Goal: Complete application form

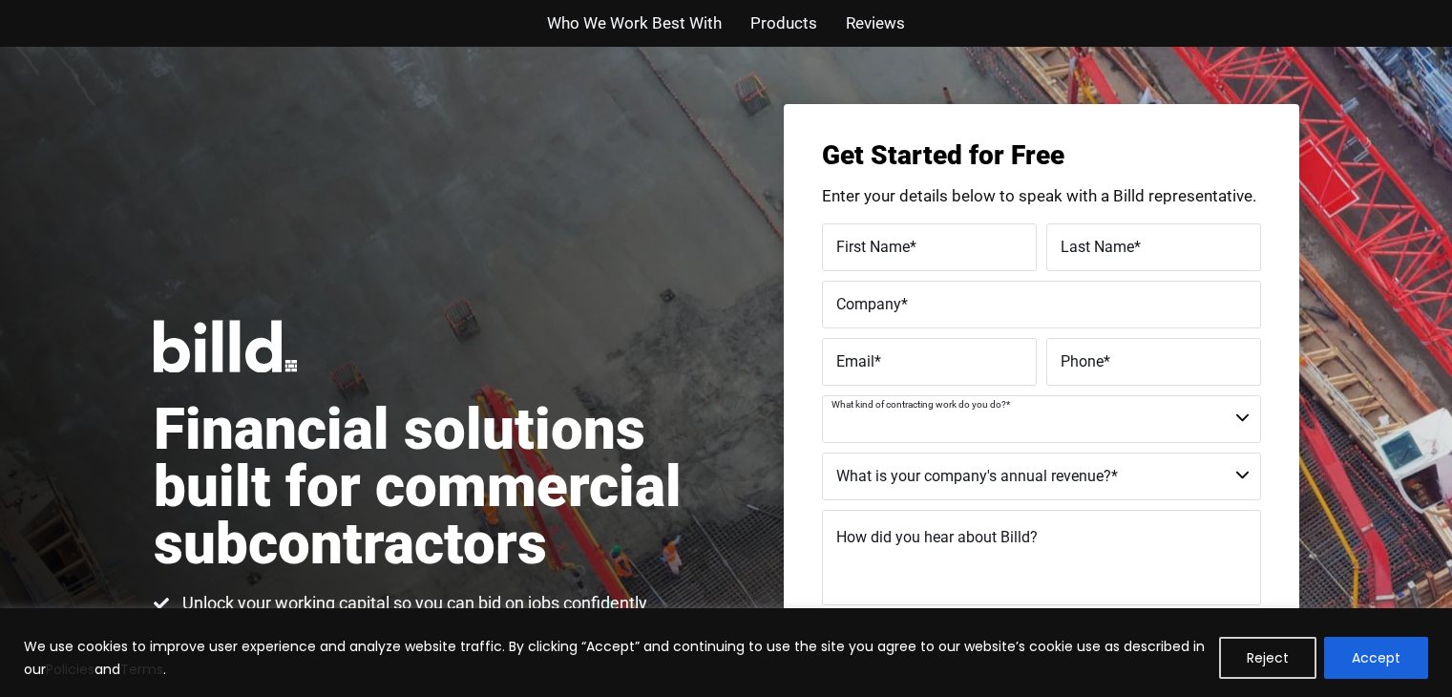
scroll to position [191, 0]
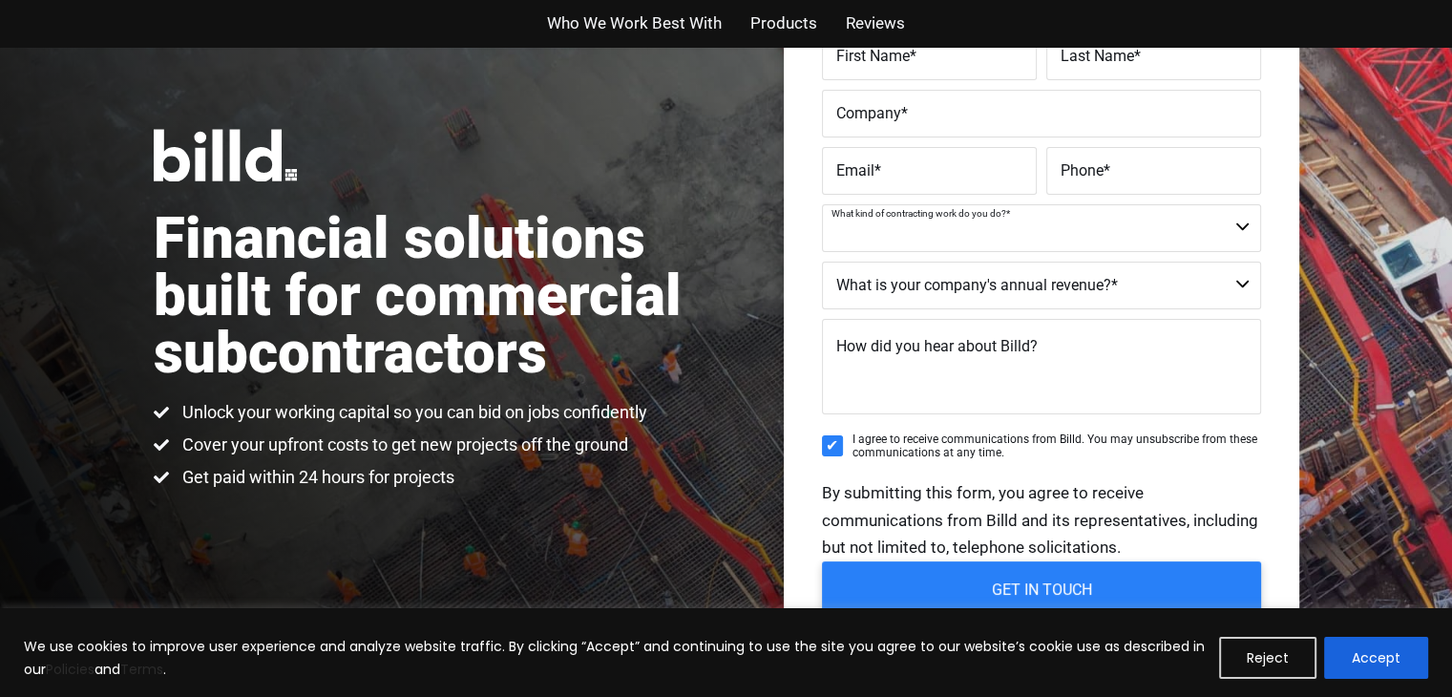
select select "Commercial and Residential"
click at [822, 204] on select "Commercial Commercial and Residential Residential Not a Contractor" at bounding box center [1041, 228] width 439 height 48
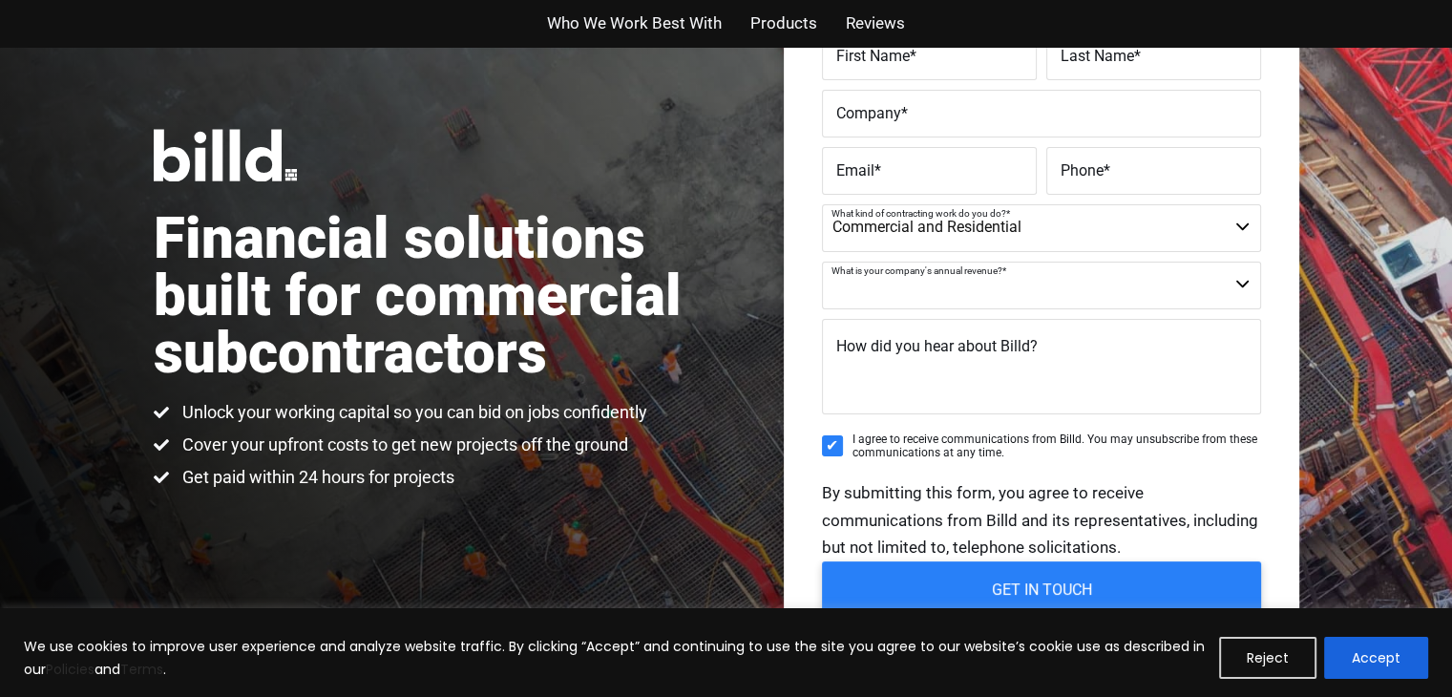
click at [941, 276] on select "$40M + $25M - $40M $8M - $25M $4M - $8M $2M - $4M $1M - $2M Less than $1M" at bounding box center [1041, 286] width 439 height 48
select select "$2M - $4M"
click at [822, 262] on select "$40M + $25M - $40M $8M - $25M $4M - $8M $2M - $4M $1M - $2M Less than $1M" at bounding box center [1041, 286] width 439 height 48
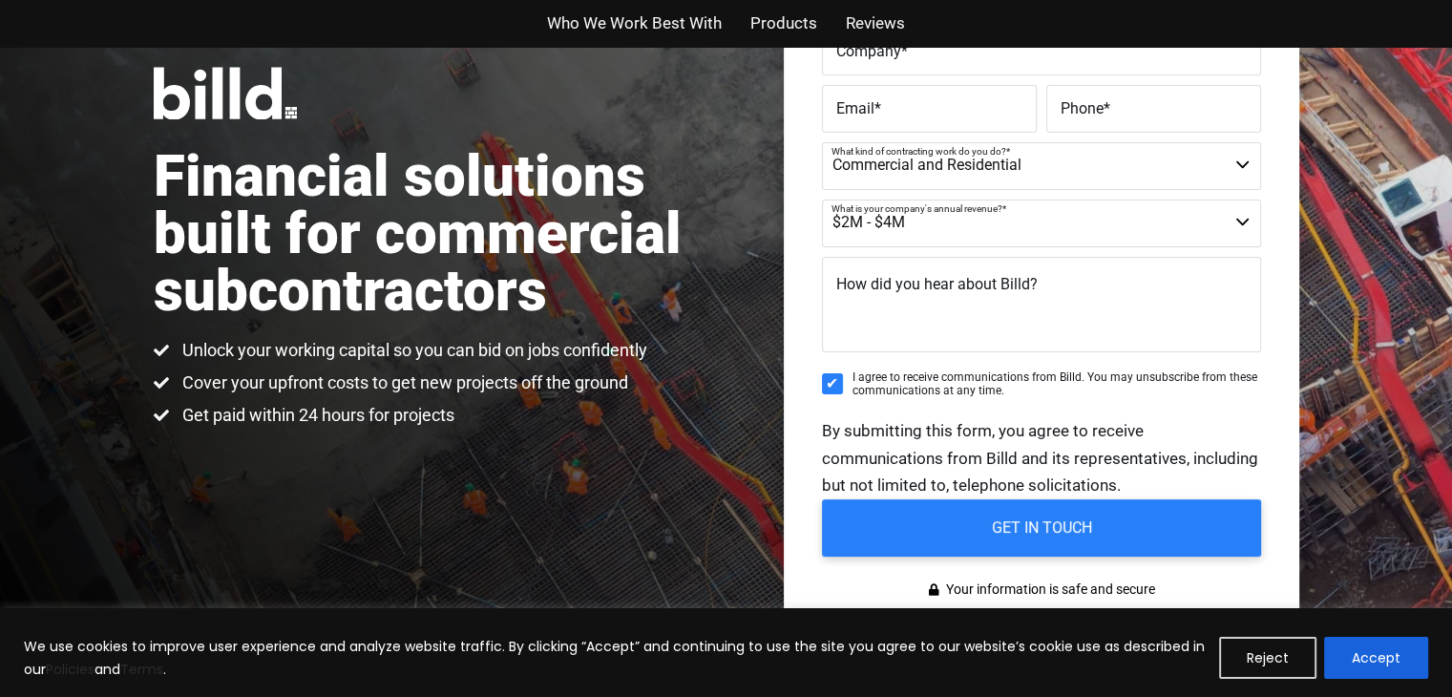
scroll to position [286, 0]
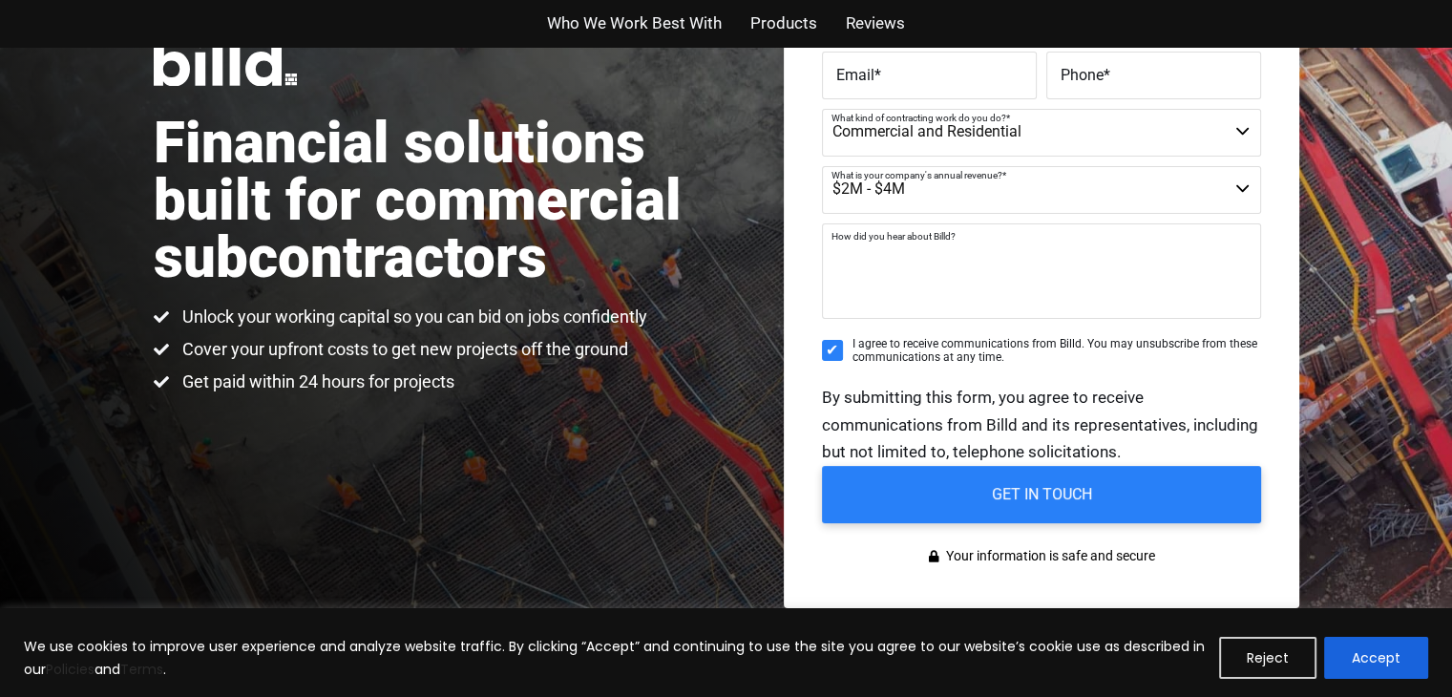
click at [1048, 249] on textarea "How did you hear about Billd?" at bounding box center [1041, 270] width 439 height 95
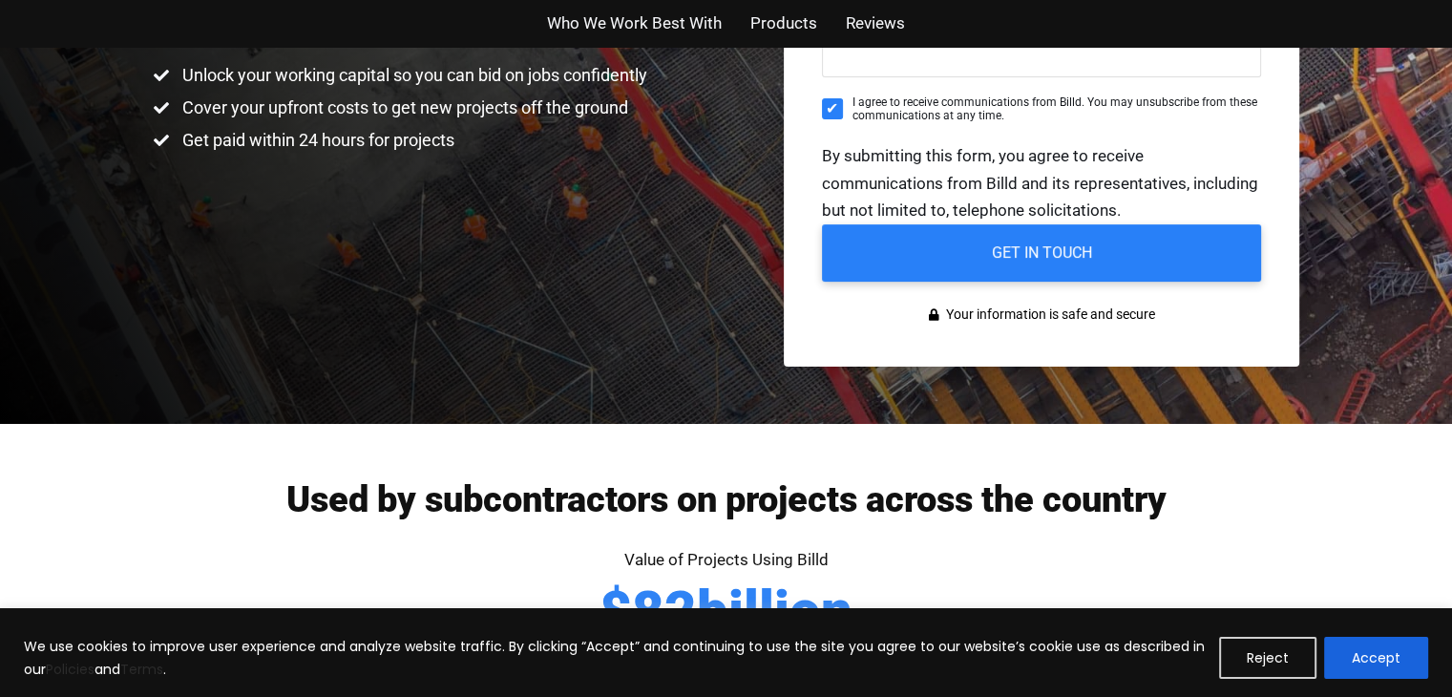
scroll to position [573, 0]
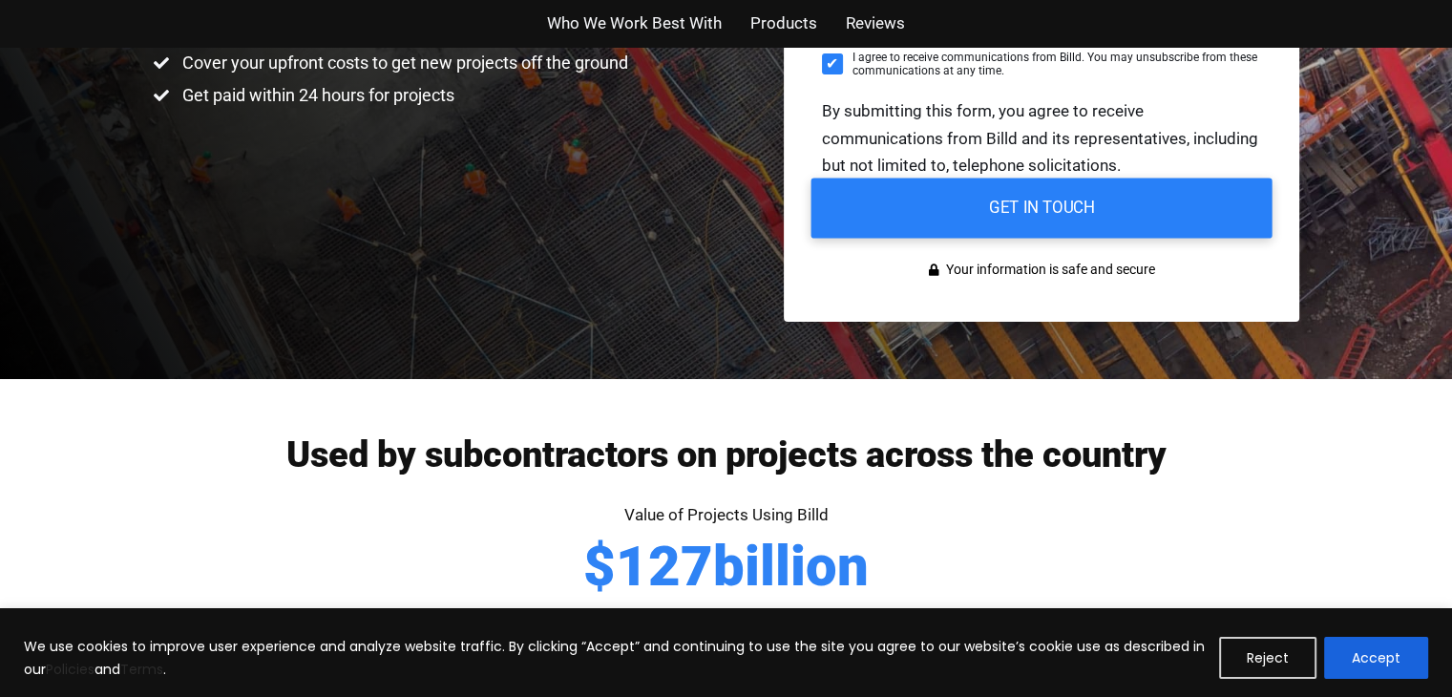
click at [1046, 208] on input "GET IN TOUCH" at bounding box center [1041, 209] width 461 height 60
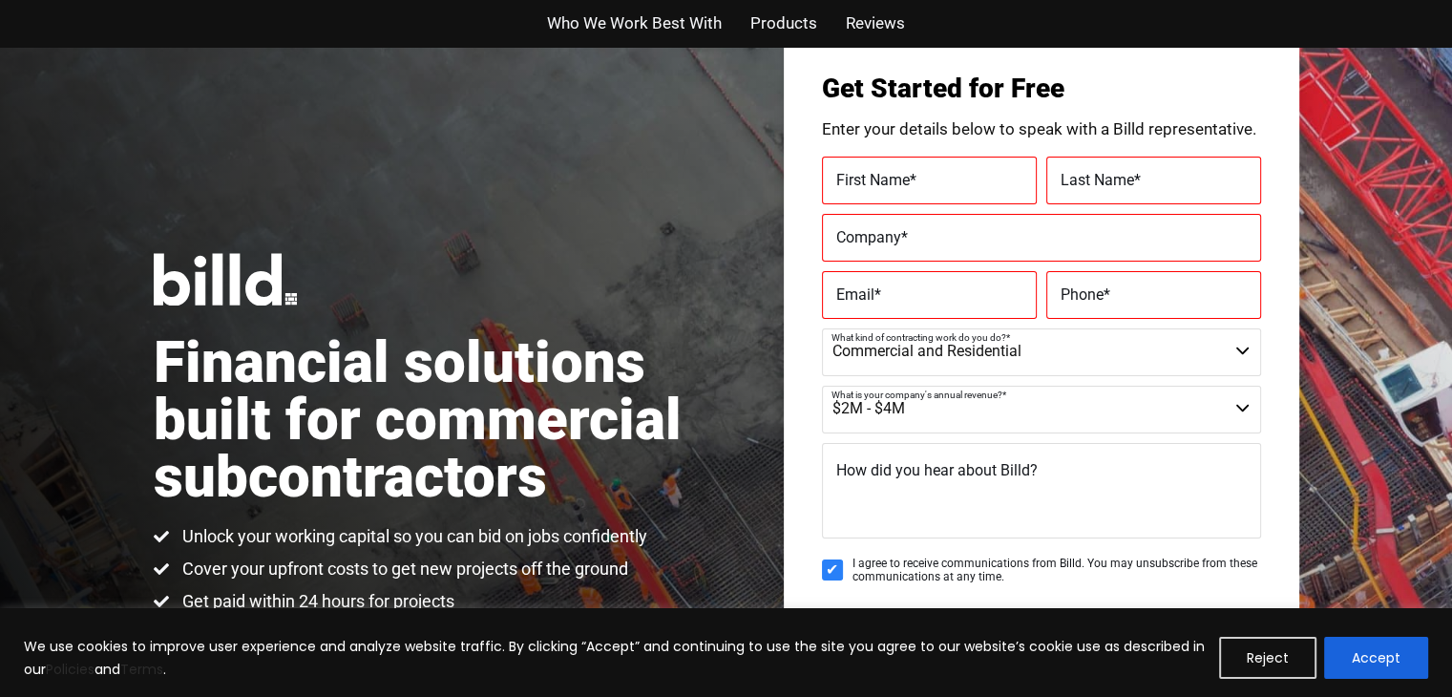
scroll to position [0, 0]
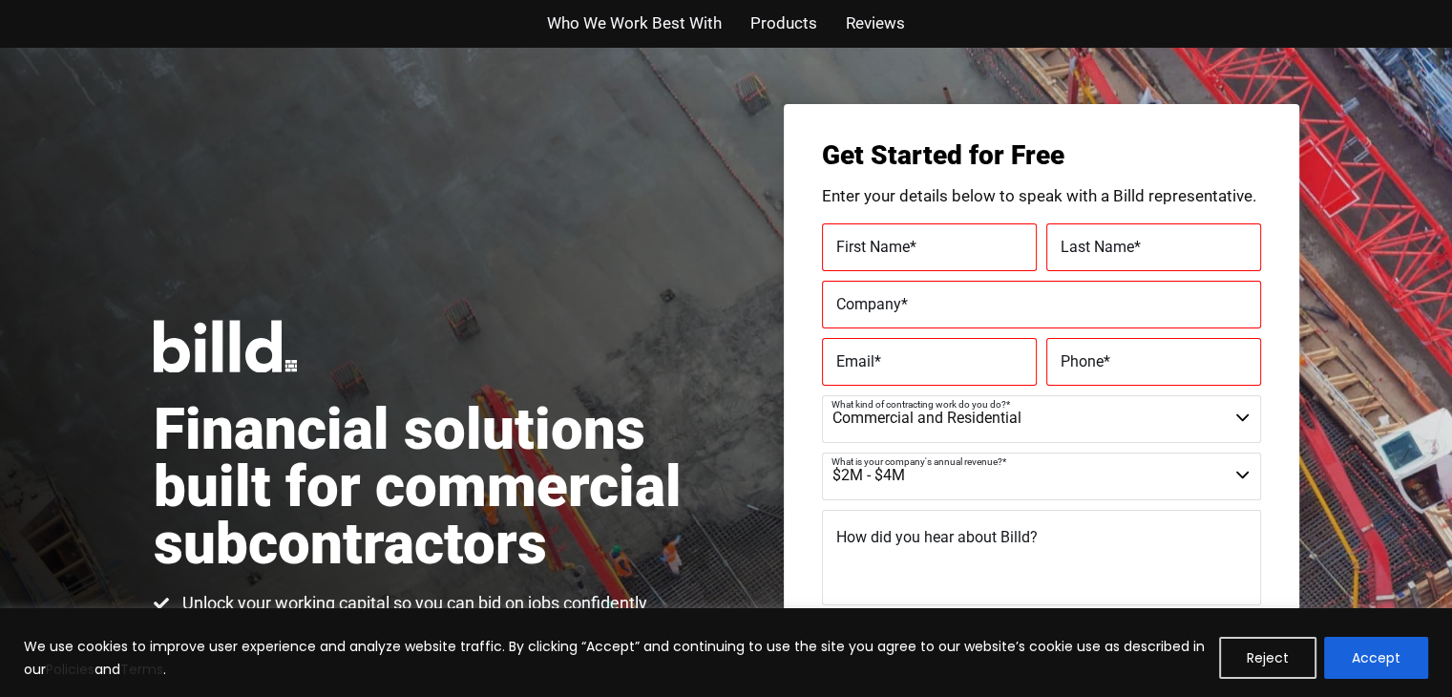
click at [791, 27] on span "Products" at bounding box center [783, 24] width 67 height 28
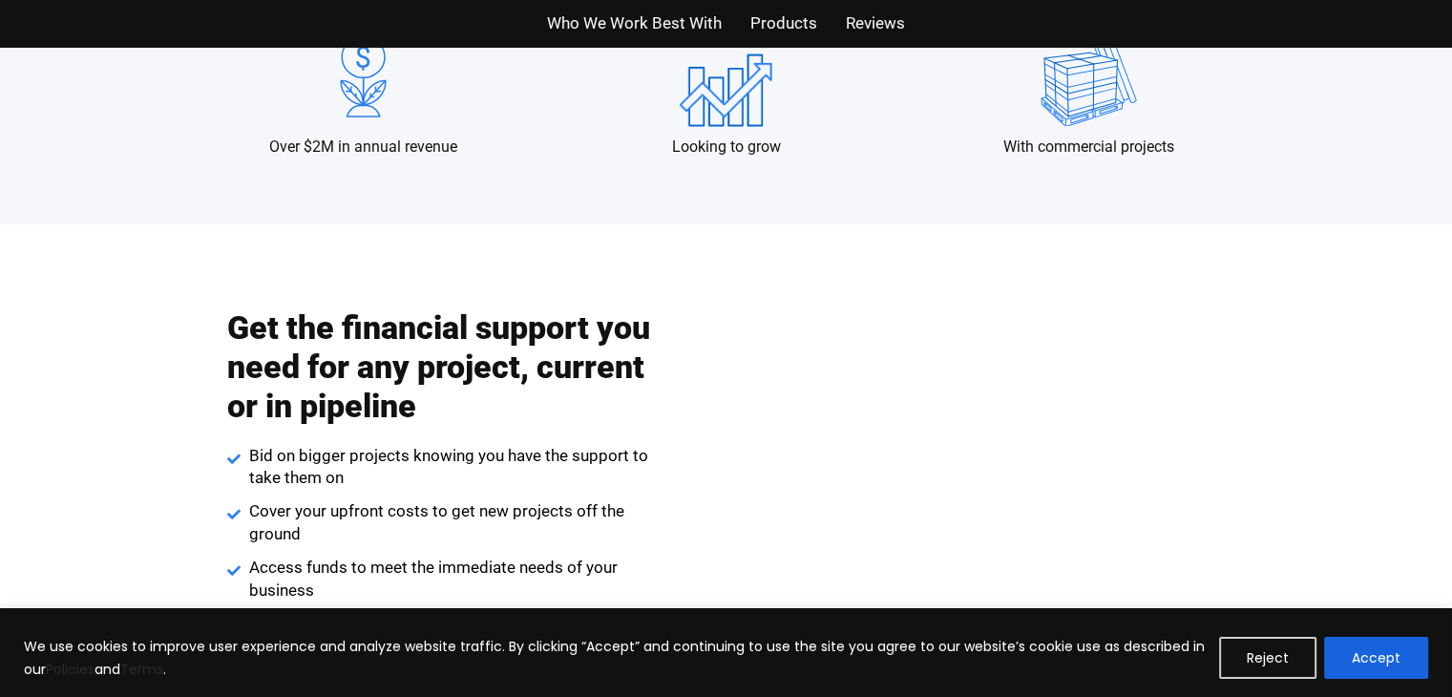
scroll to position [2016, 0]
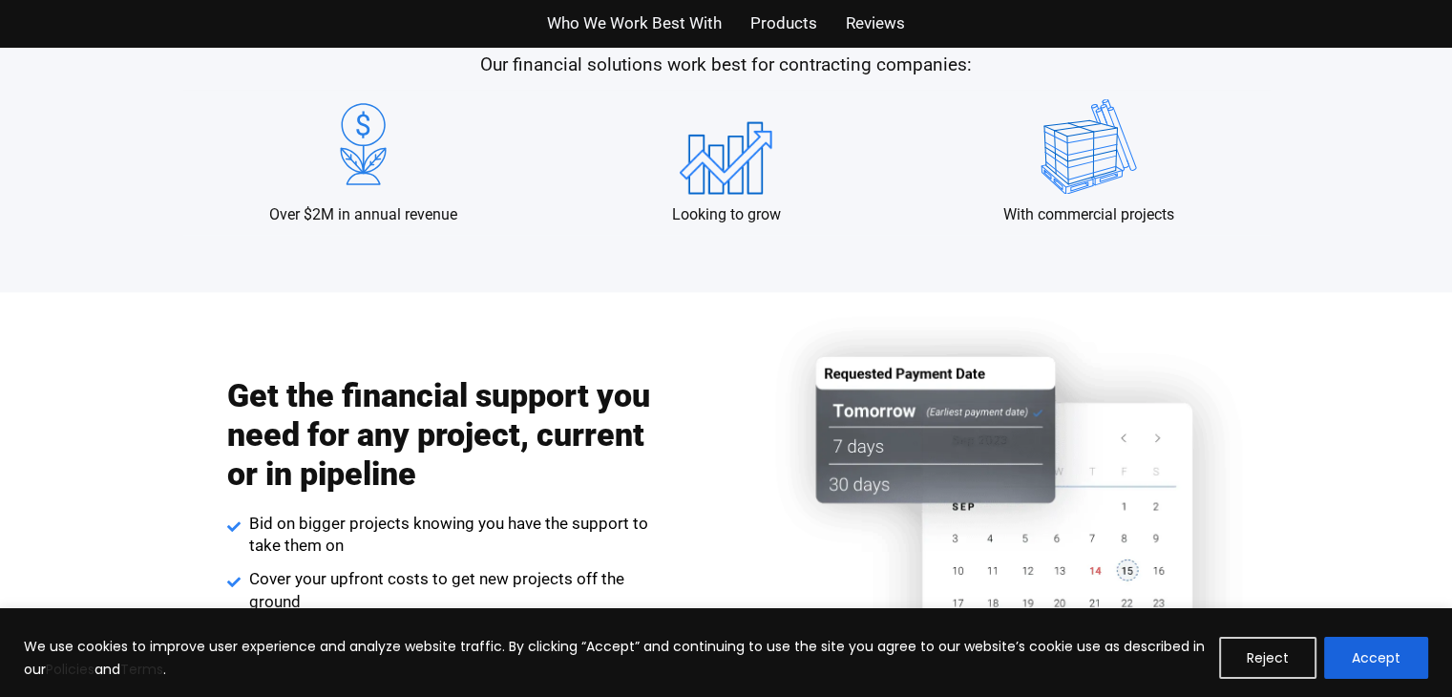
click at [709, 17] on span "Who We Work Best With" at bounding box center [634, 24] width 175 height 28
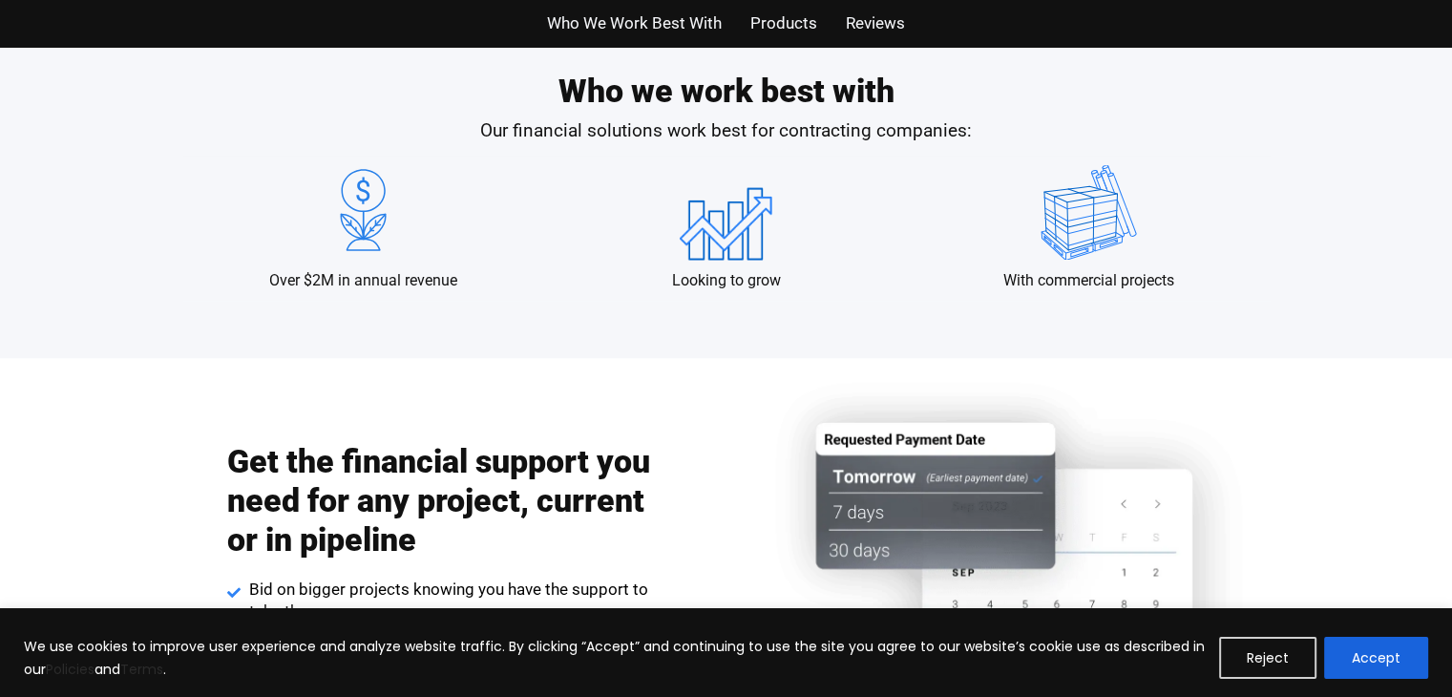
scroll to position [1929, 0]
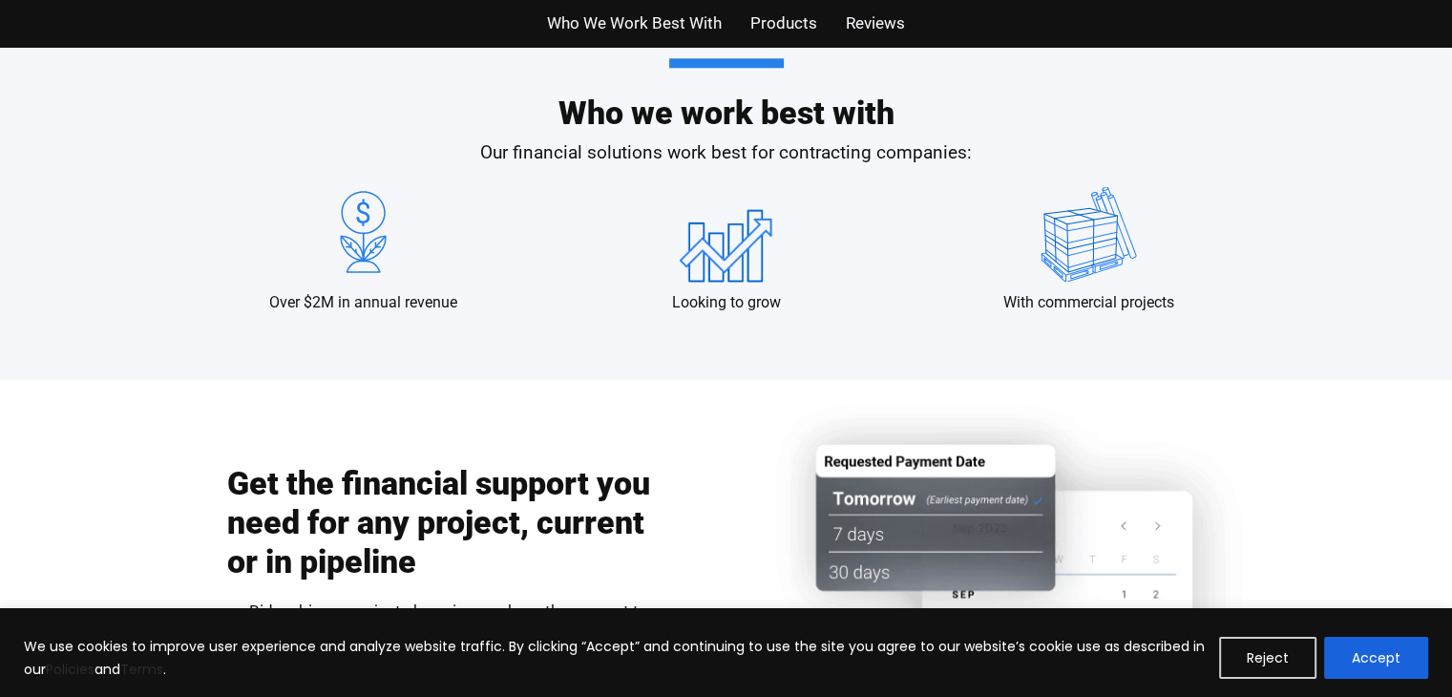
click at [798, 26] on span "Products" at bounding box center [783, 24] width 67 height 28
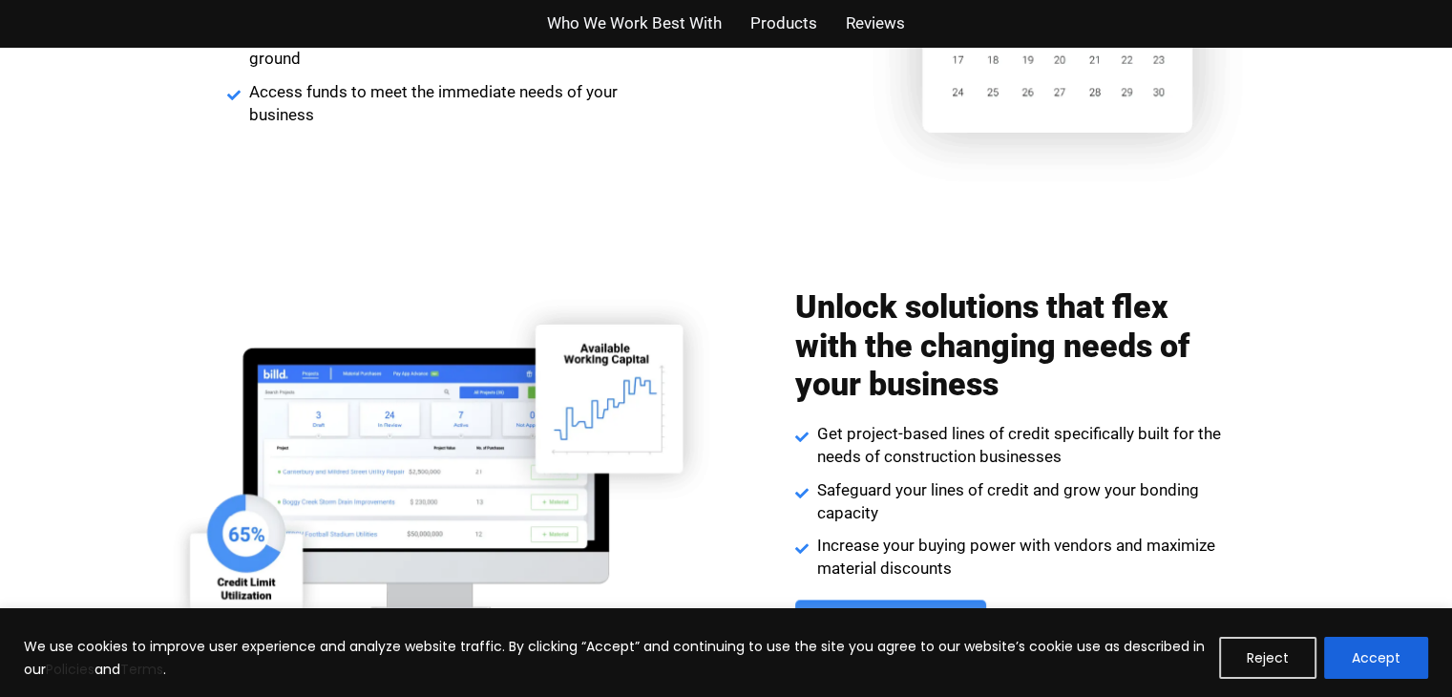
scroll to position [2193, 0]
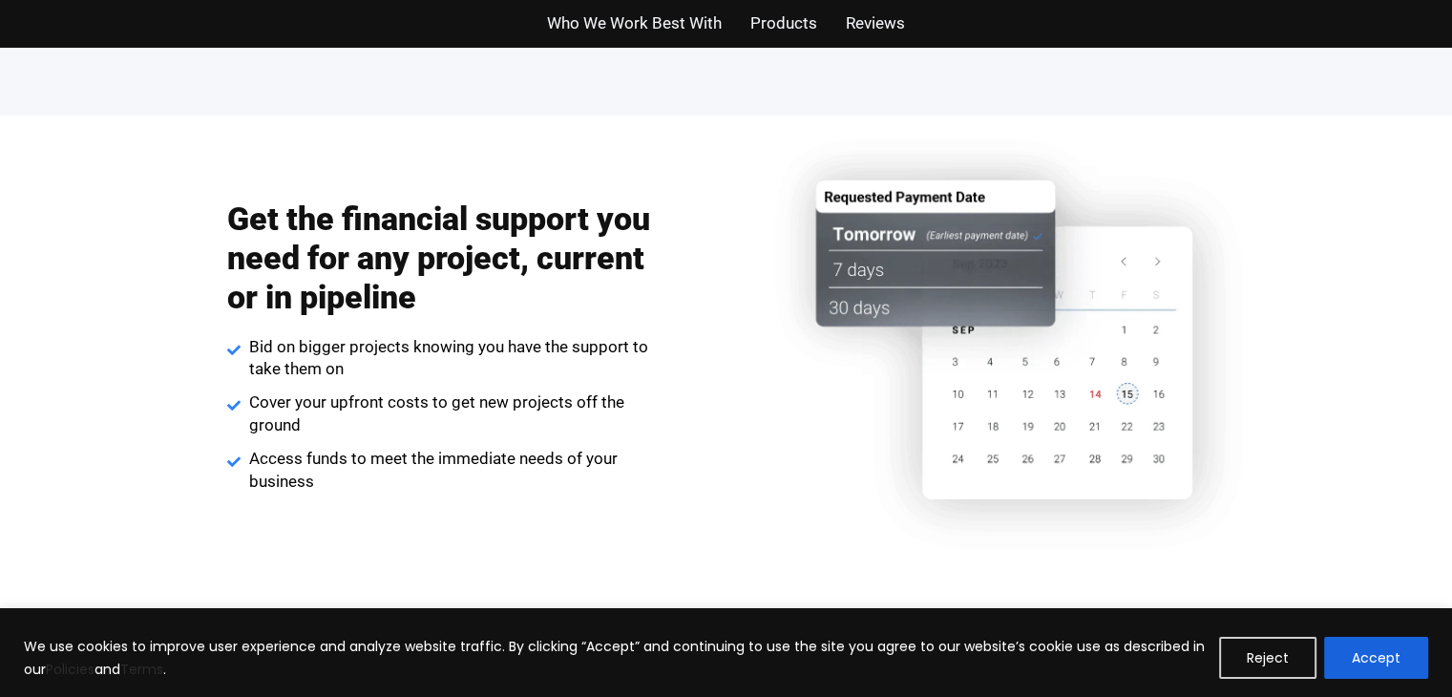
click at [677, 16] on span "Who We Work Best With" at bounding box center [634, 24] width 175 height 28
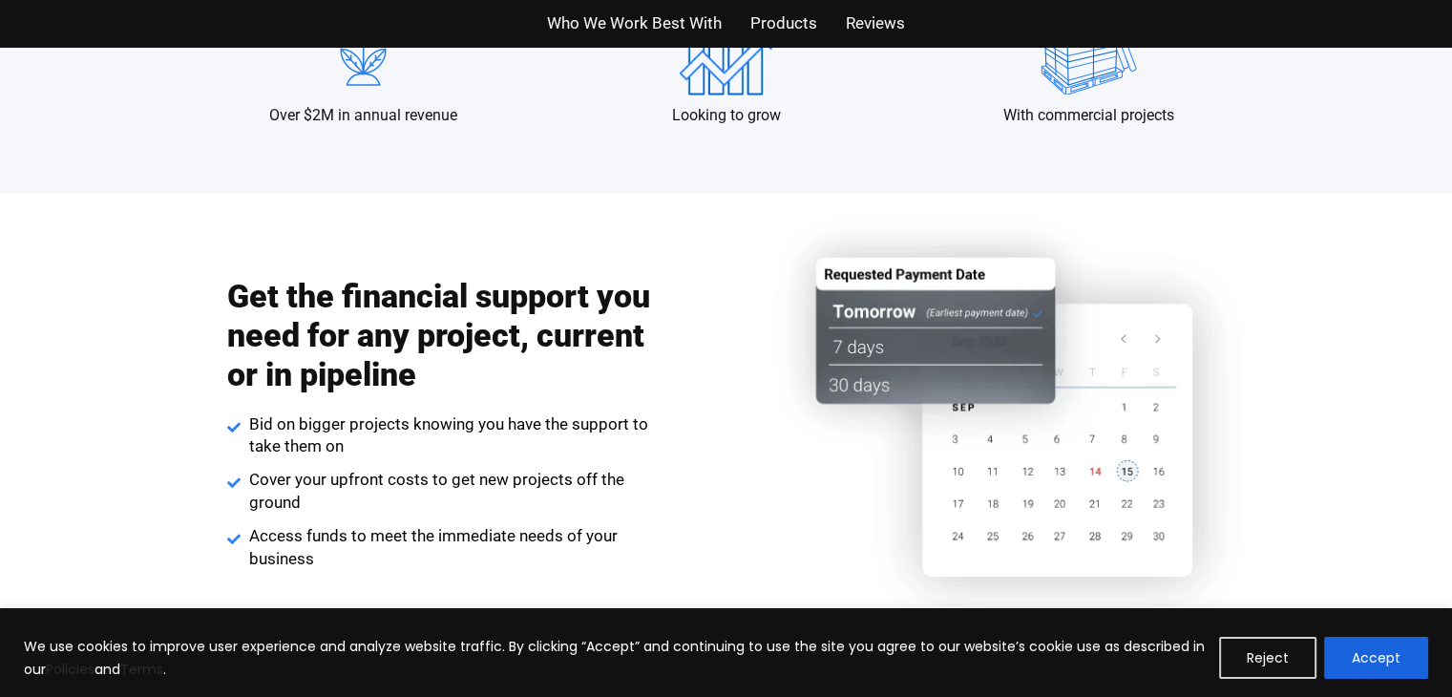
scroll to position [1929, 0]
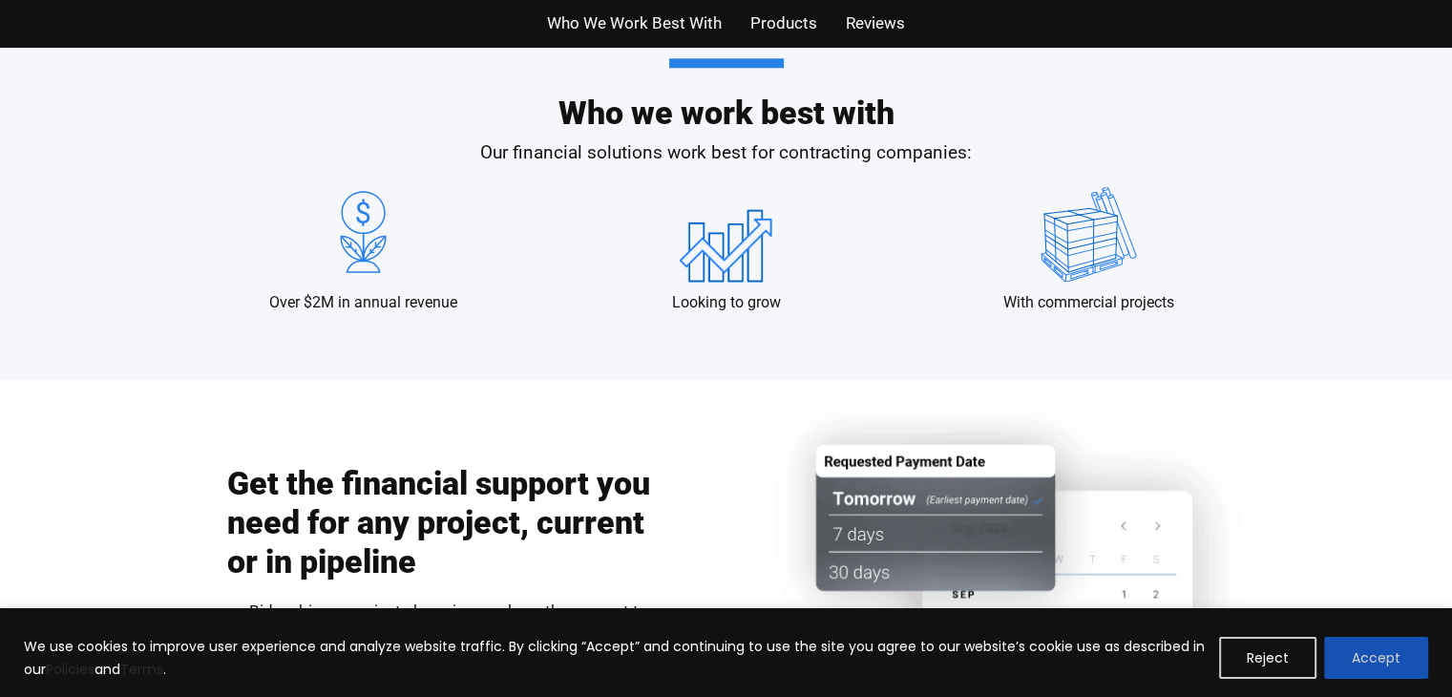
click at [1402, 650] on button "Accept" at bounding box center [1376, 658] width 104 height 42
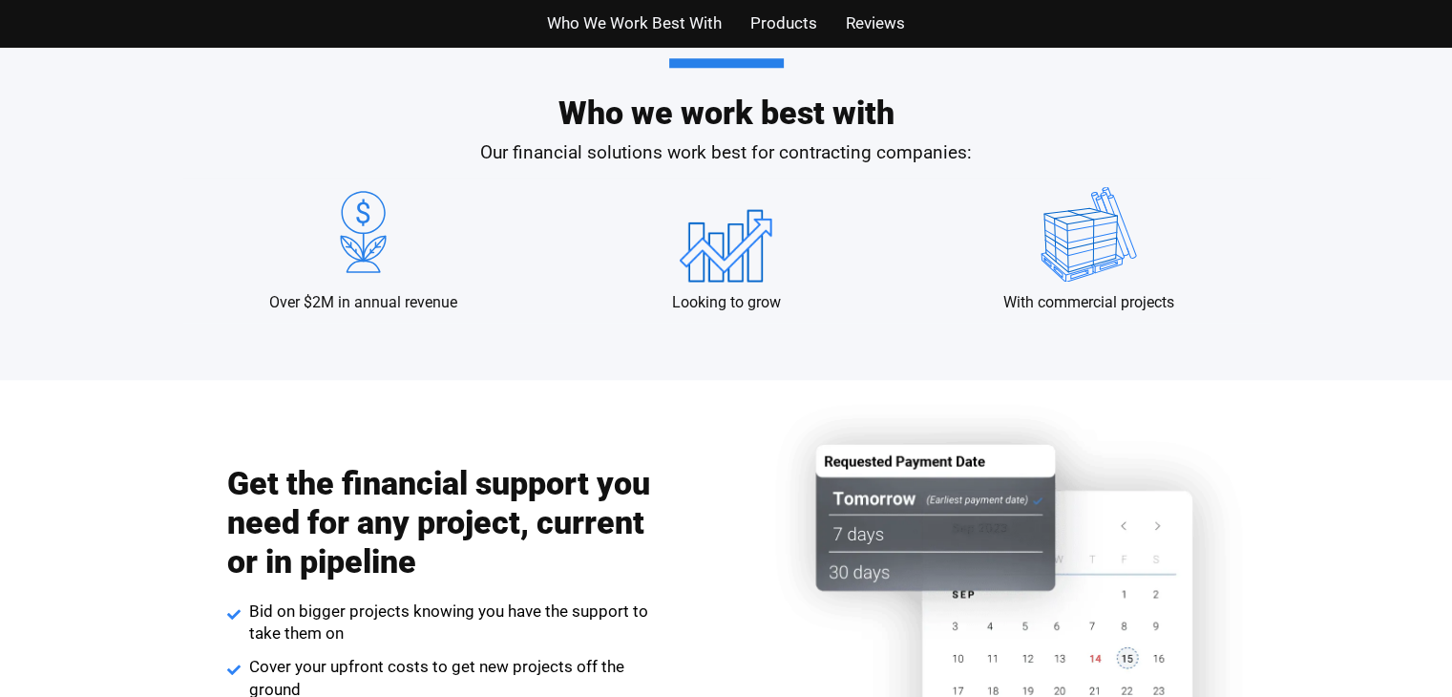
scroll to position [0, 0]
click at [1277, 399] on img at bounding box center [1015, 611] width 568 height 462
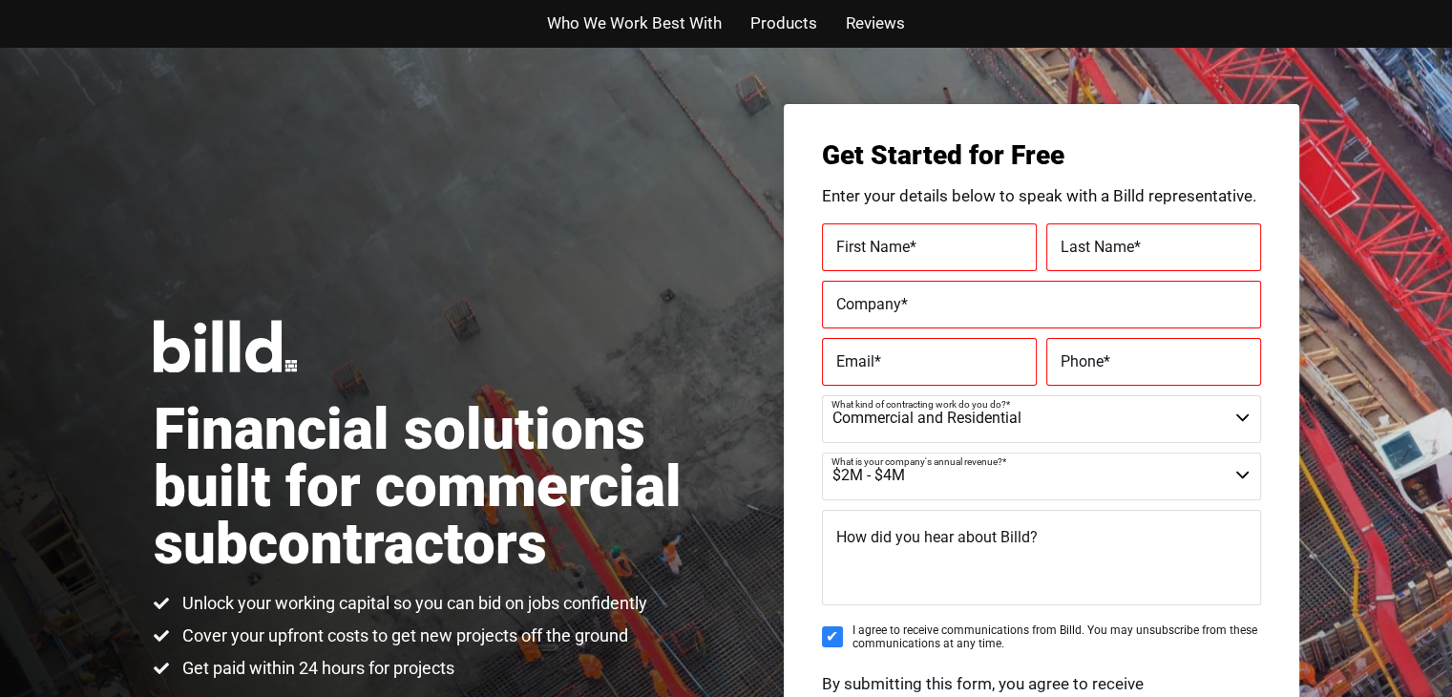
click at [942, 253] on label "First Name *" at bounding box center [929, 247] width 186 height 28
click at [942, 253] on input "First Name *" at bounding box center [929, 247] width 215 height 48
type input "[PERSON_NAME]"
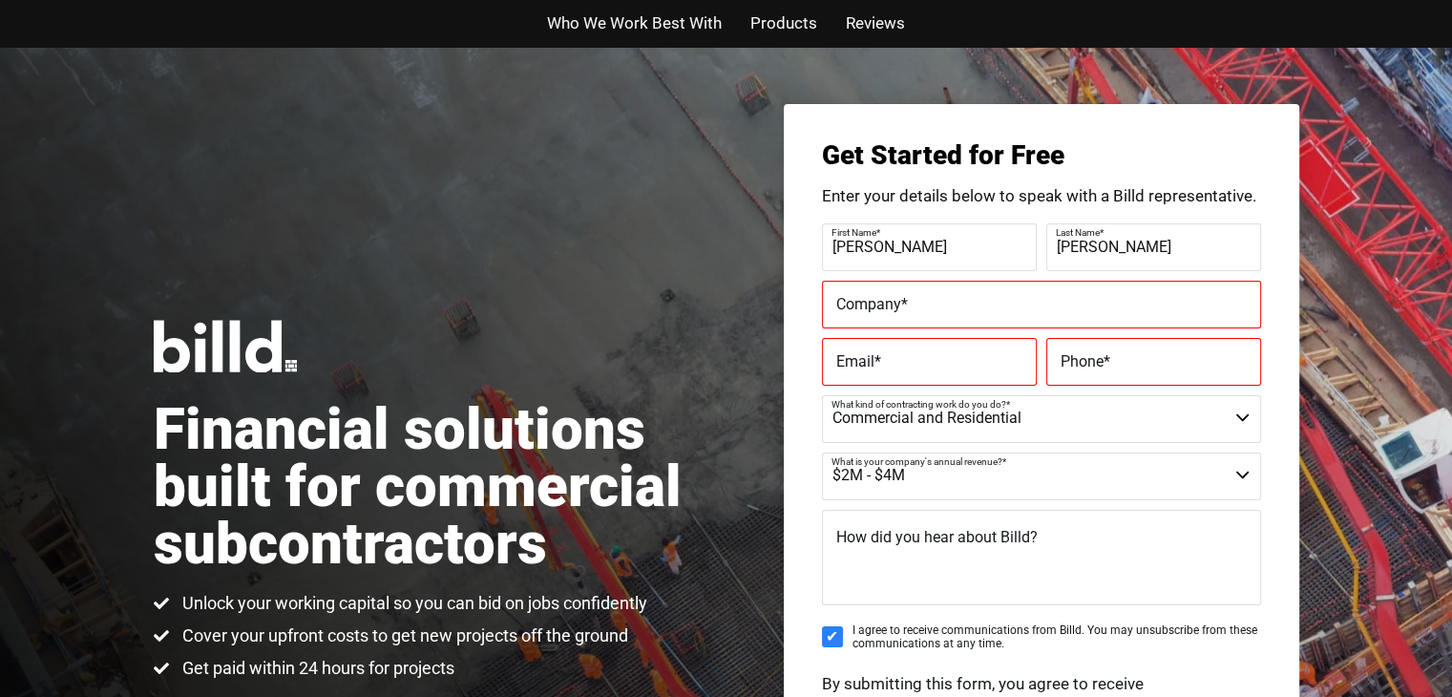
type input "[PERSON_NAME]"
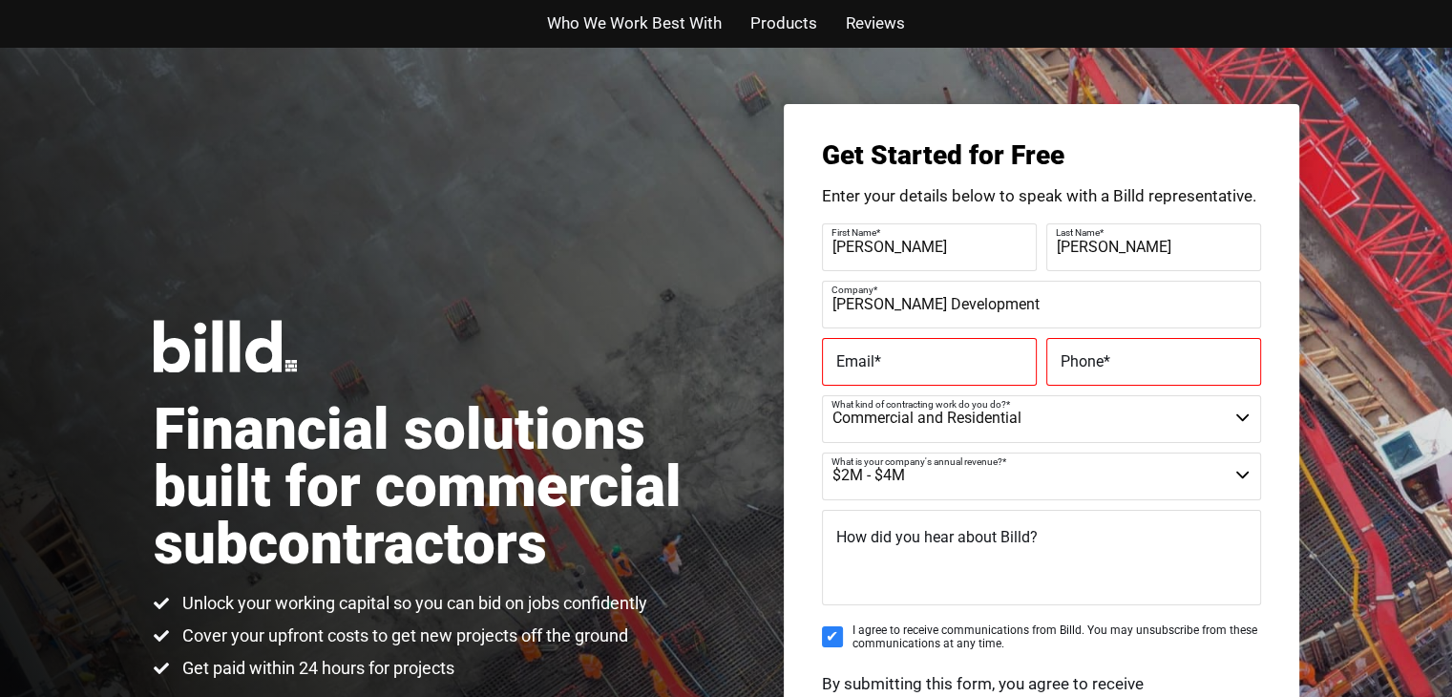
type input "[PERSON_NAME] Development"
type input "[PERSON_NAME][EMAIL_ADDRESS][DOMAIN_NAME]"
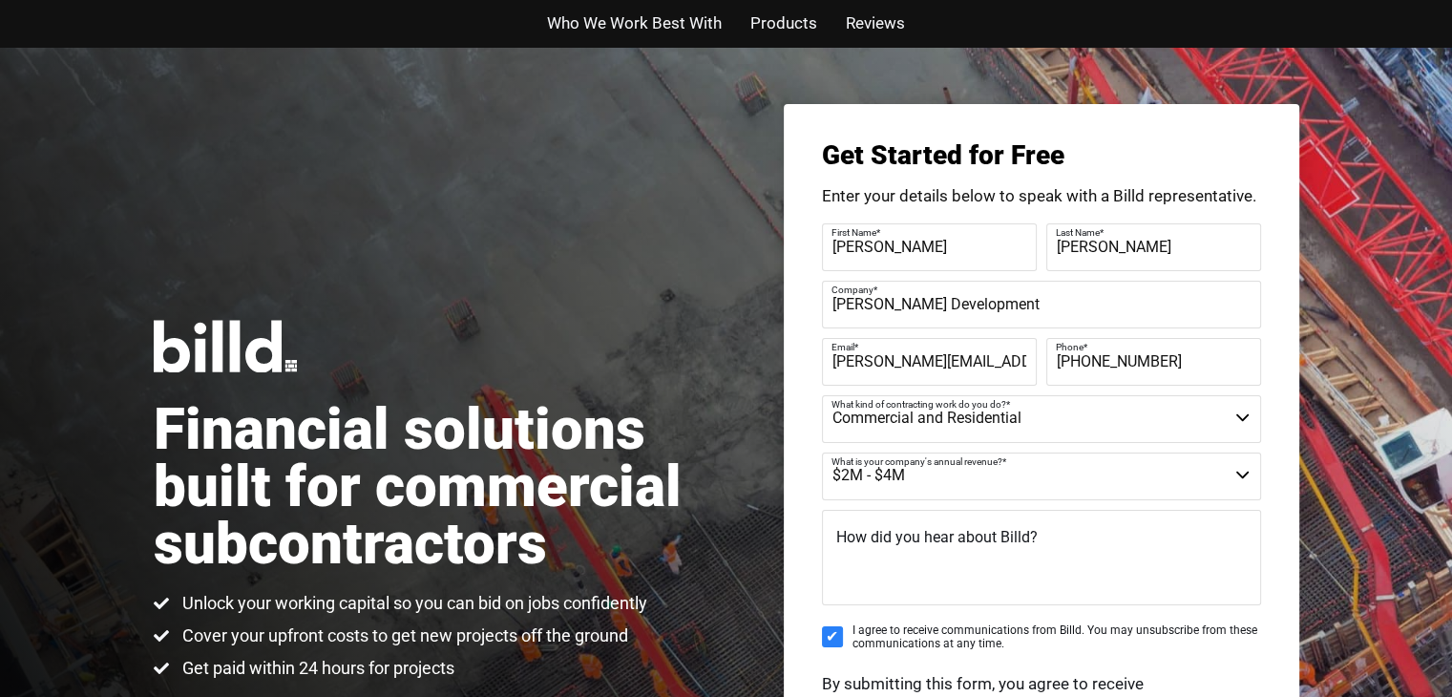
type input "[PHONE_NUMBER]"
click at [996, 534] on span "How did you hear about Billd?" at bounding box center [936, 537] width 201 height 18
click at [996, 534] on textarea "How did you hear about Billd?" at bounding box center [1041, 557] width 439 height 95
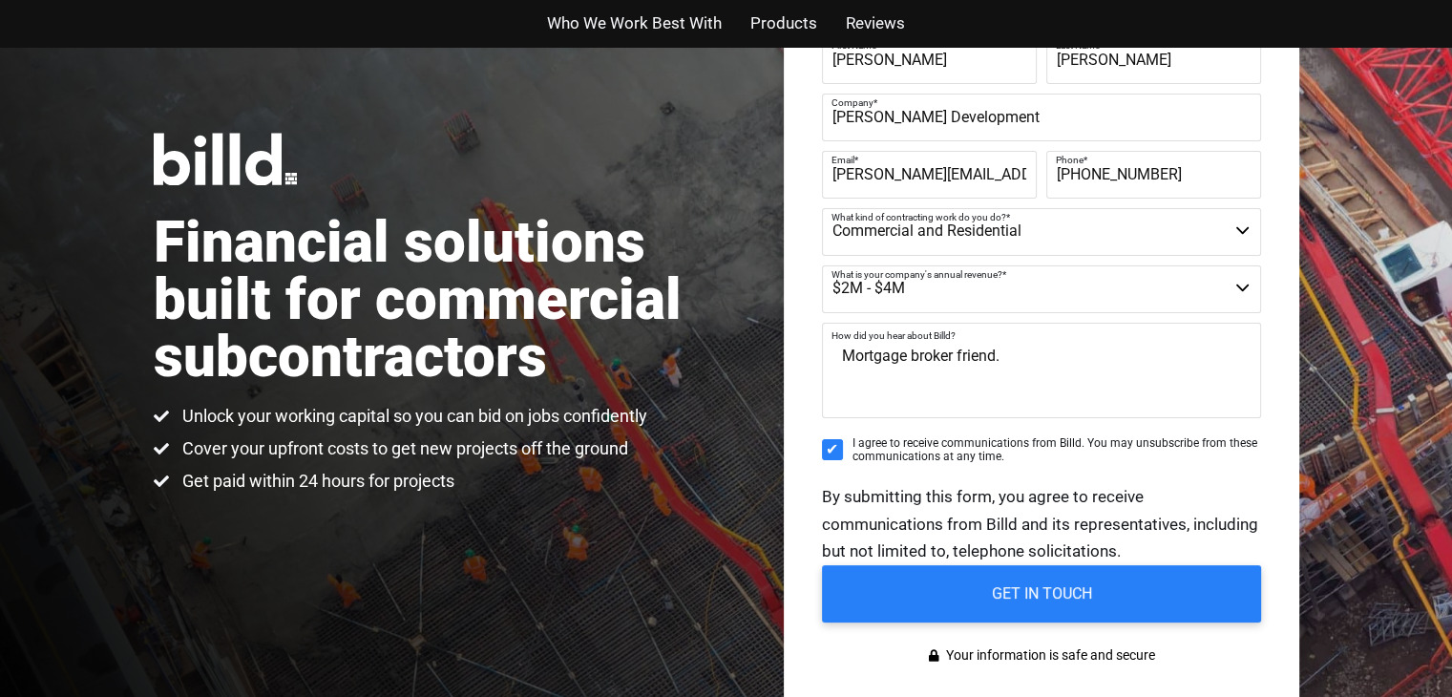
scroll to position [191, 0]
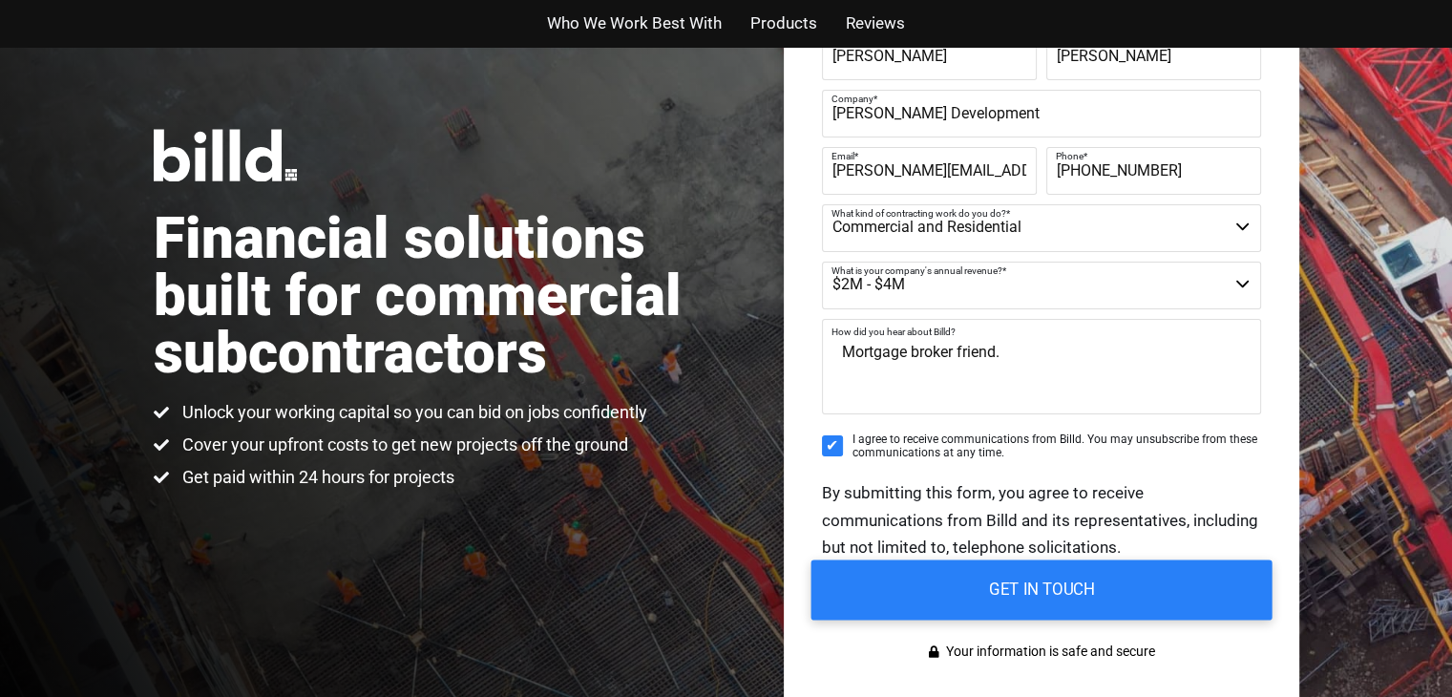
type textarea "Mortgage broker friend."
click at [997, 589] on input "GET IN TOUCH" at bounding box center [1041, 590] width 461 height 60
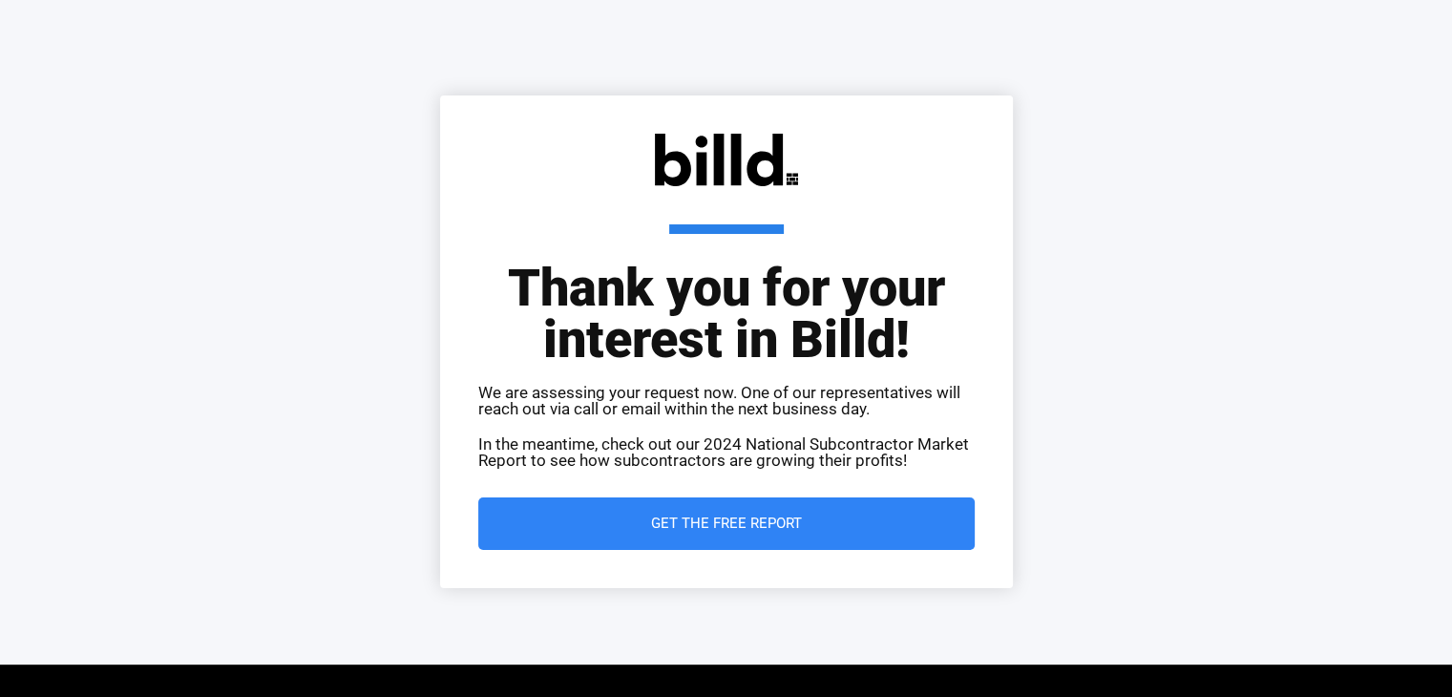
click at [745, 517] on span "Get the Free Report" at bounding box center [726, 524] width 151 height 14
